Goal: Task Accomplishment & Management: Manage account settings

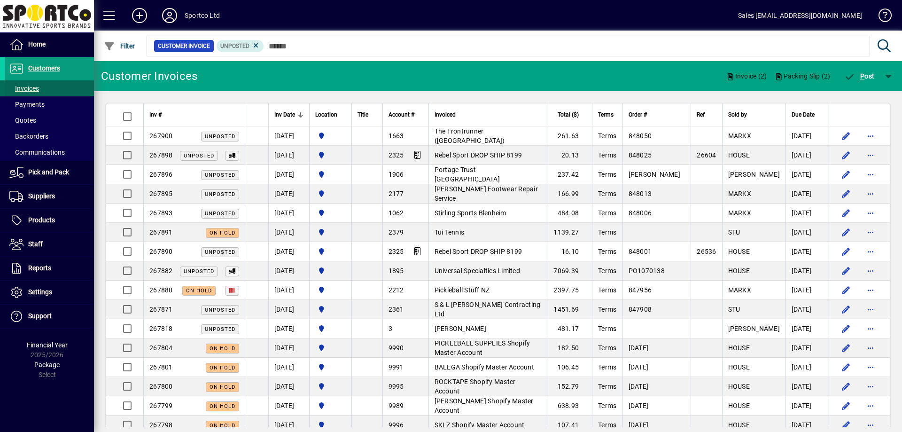
click at [22, 88] on span "Invoices" at bounding box center [24, 89] width 30 height 8
click at [39, 67] on span "Customers" at bounding box center [44, 68] width 32 height 8
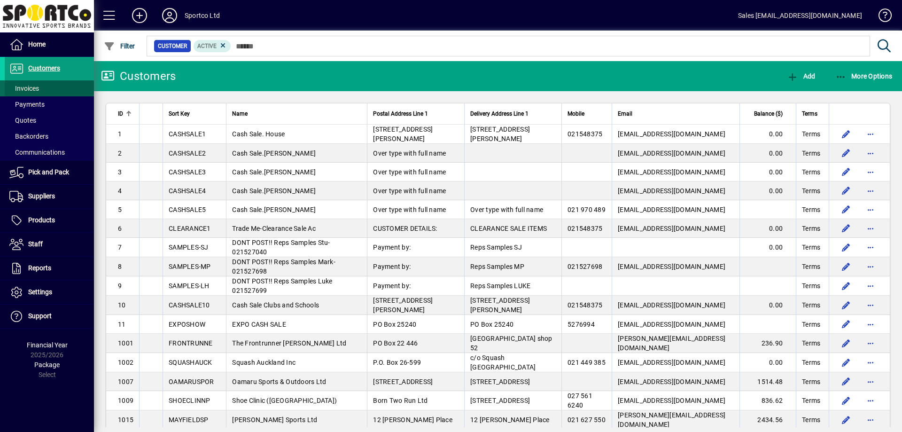
click at [24, 88] on span "Invoices" at bounding box center [24, 89] width 30 height 8
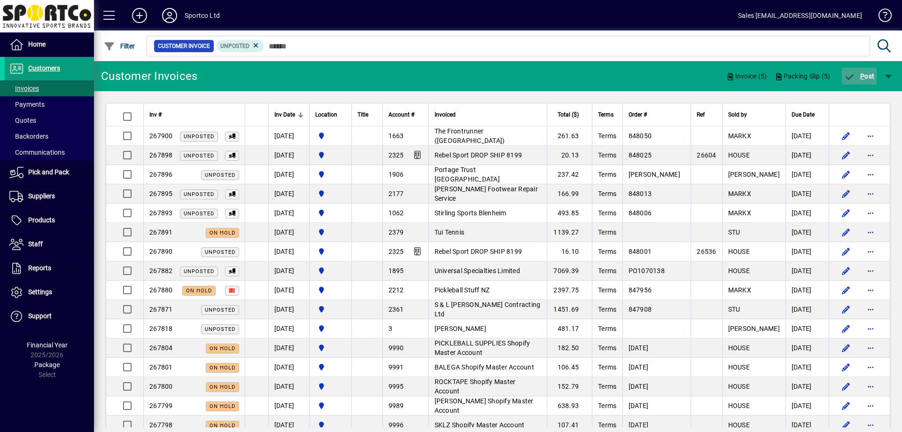
click at [870, 76] on span "P ost" at bounding box center [859, 76] width 31 height 8
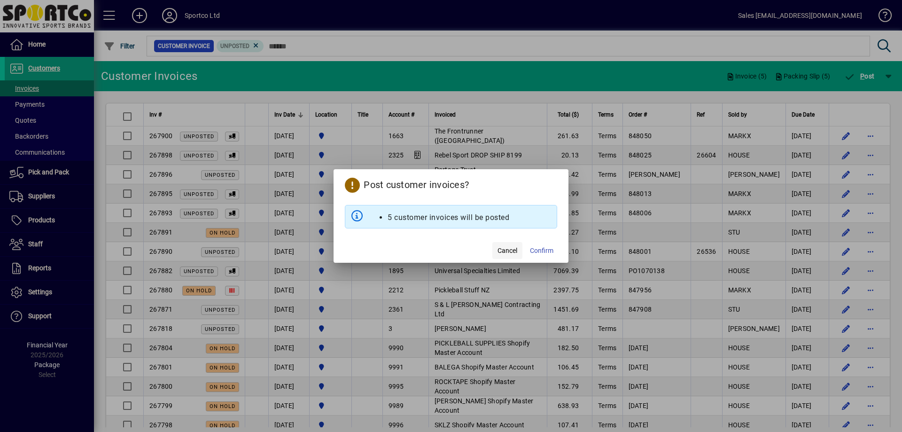
click at [506, 252] on span "Cancel" at bounding box center [507, 251] width 20 height 10
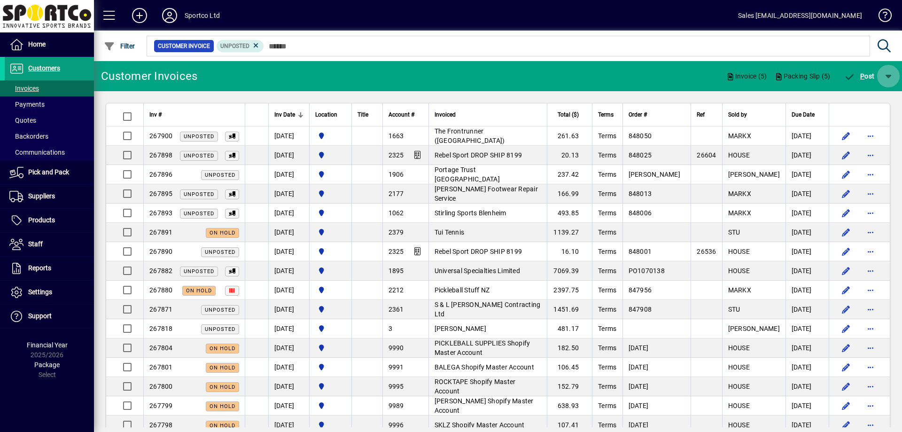
click at [885, 73] on span "button" at bounding box center [888, 76] width 23 height 23
click at [878, 99] on span "P ost & Email" at bounding box center [862, 101] width 56 height 8
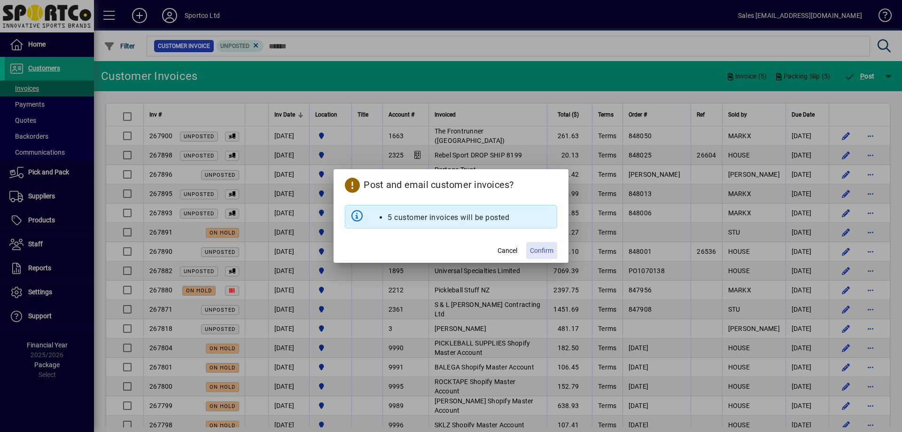
click at [535, 251] on span "Confirm" at bounding box center [541, 251] width 23 height 10
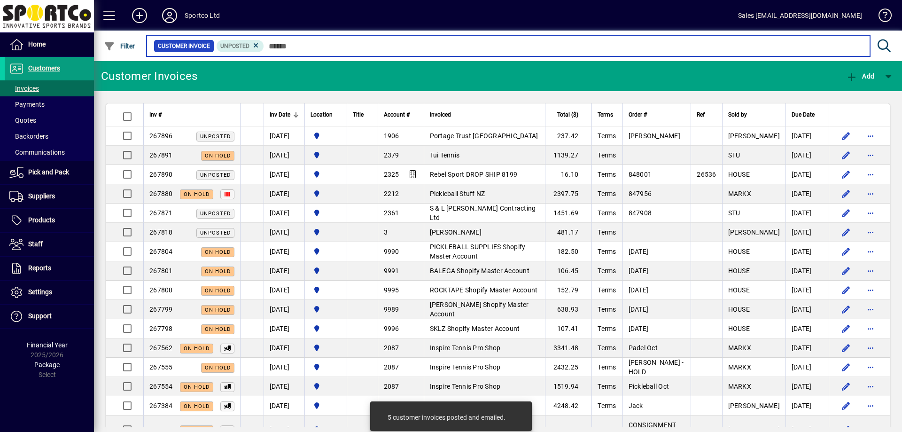
click at [324, 47] on input "text" at bounding box center [563, 45] width 598 height 13
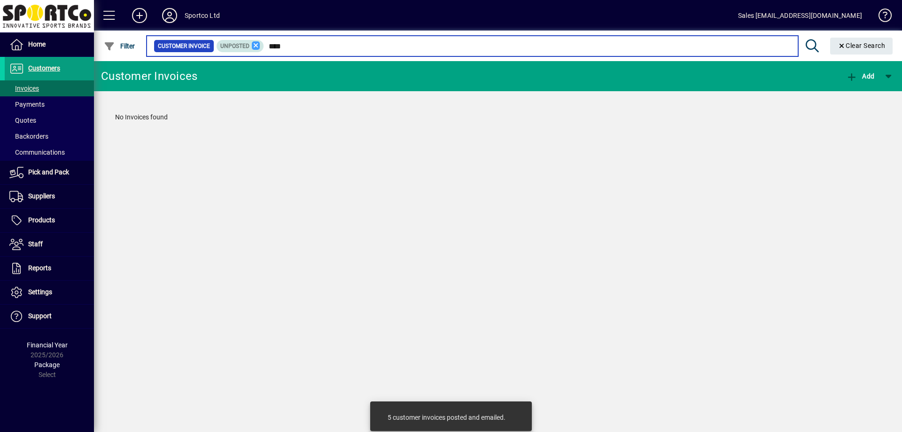
type input "****"
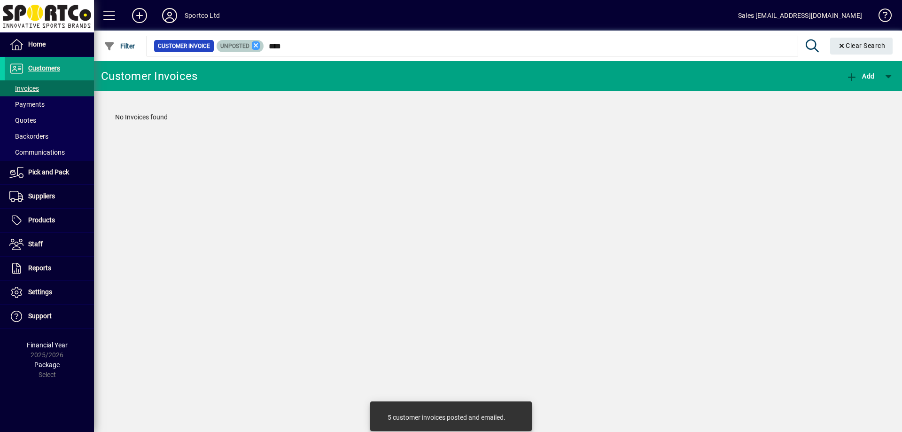
click at [256, 41] on icon at bounding box center [256, 45] width 8 height 8
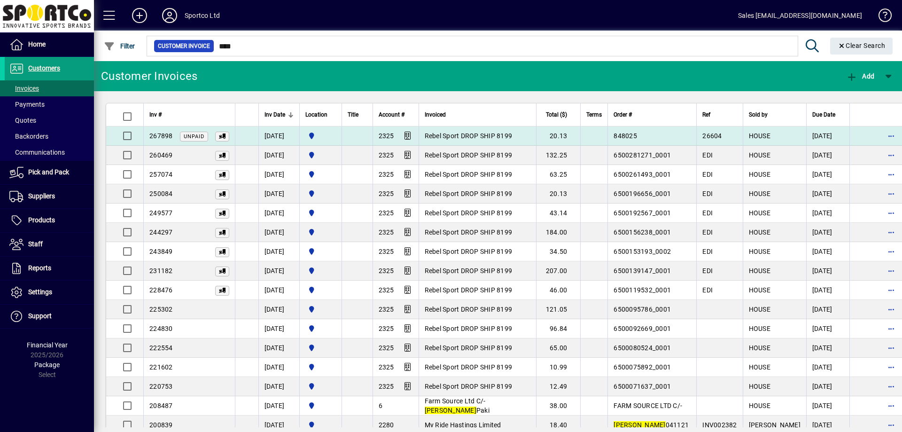
click at [461, 135] on span "Rebel Sport DROP SHIP 8199" at bounding box center [469, 136] width 88 height 8
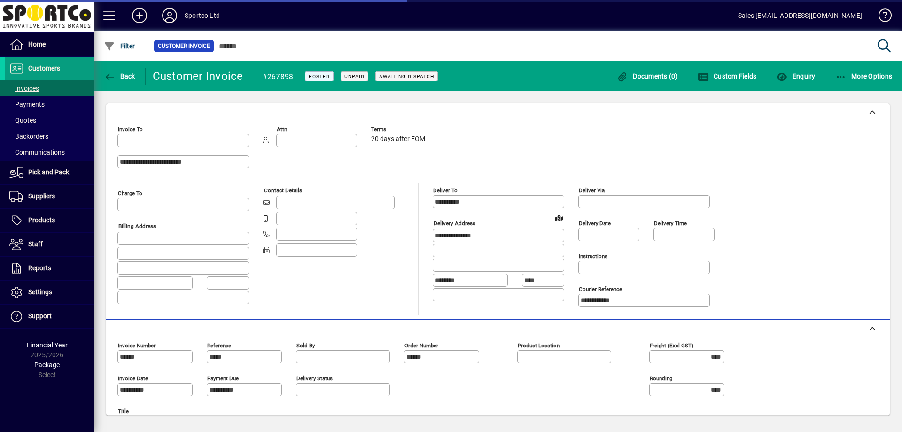
type input "**********"
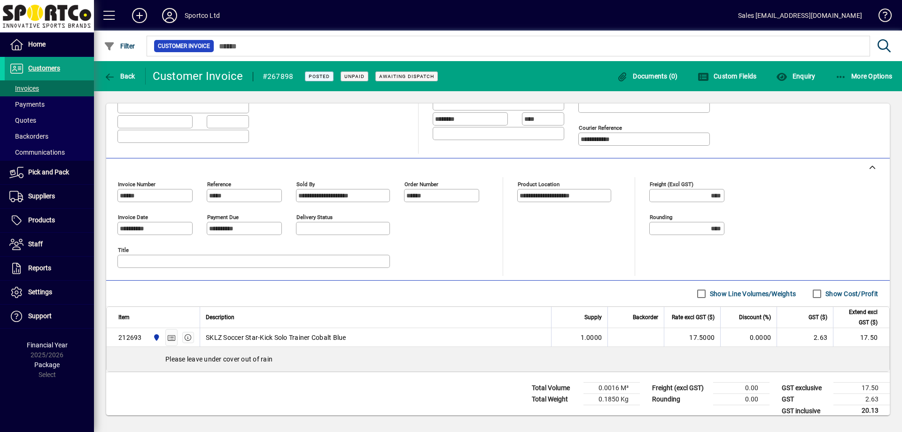
scroll to position [171, 0]
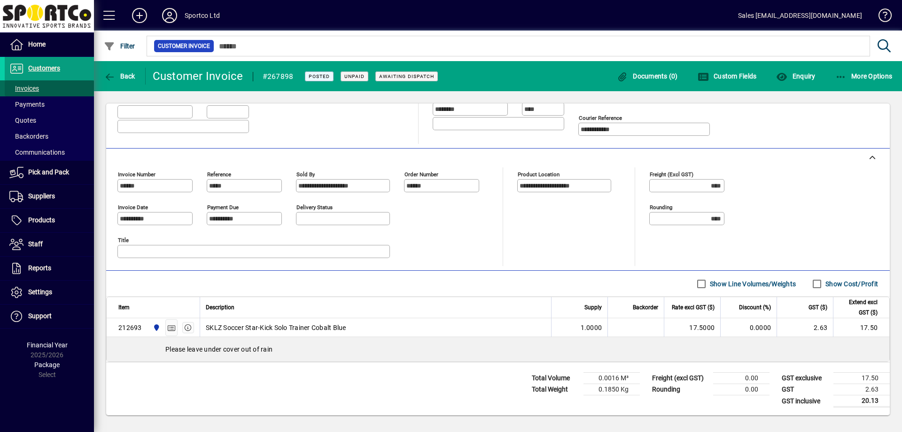
click at [26, 87] on span "Invoices" at bounding box center [24, 89] width 30 height 8
